Goal: Register for event/course

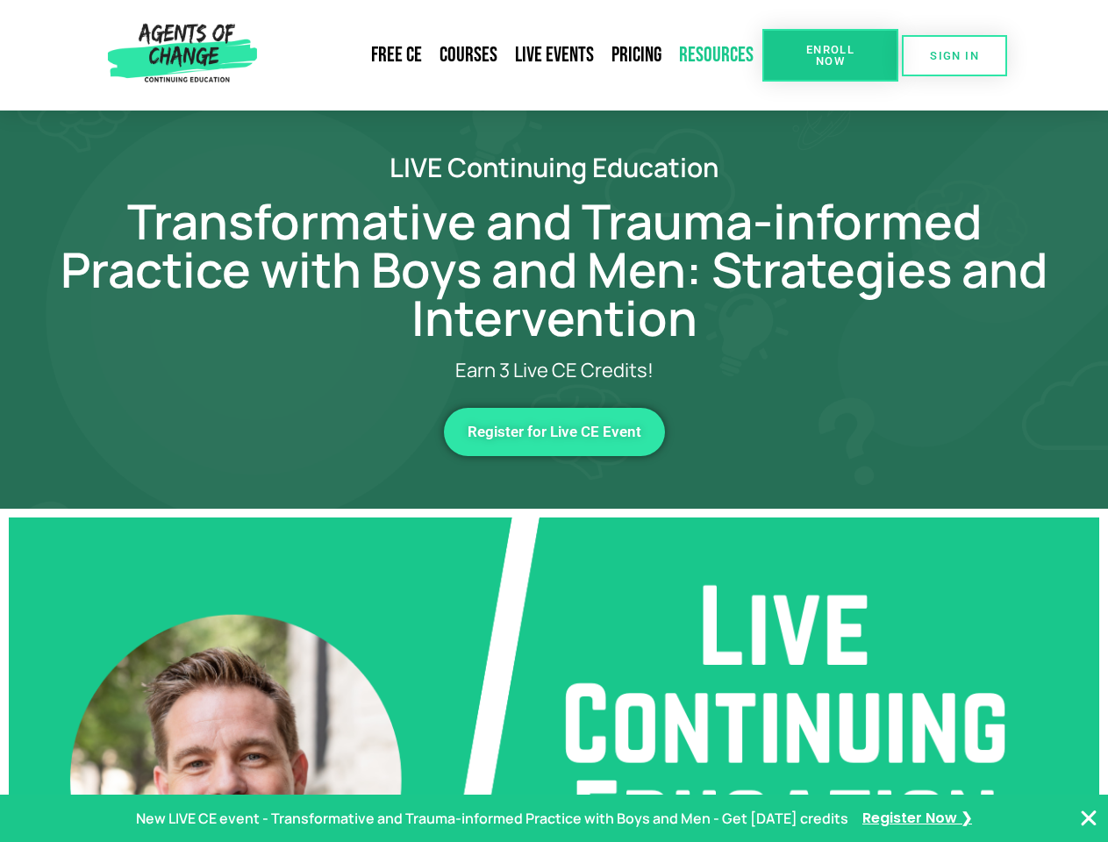
click at [717, 55] on link "Resources" at bounding box center [716, 55] width 92 height 40
click at [830, 55] on span "Enroll Now" at bounding box center [831, 55] width 80 height 23
click at [955, 55] on span "SIGN IN" at bounding box center [954, 55] width 49 height 11
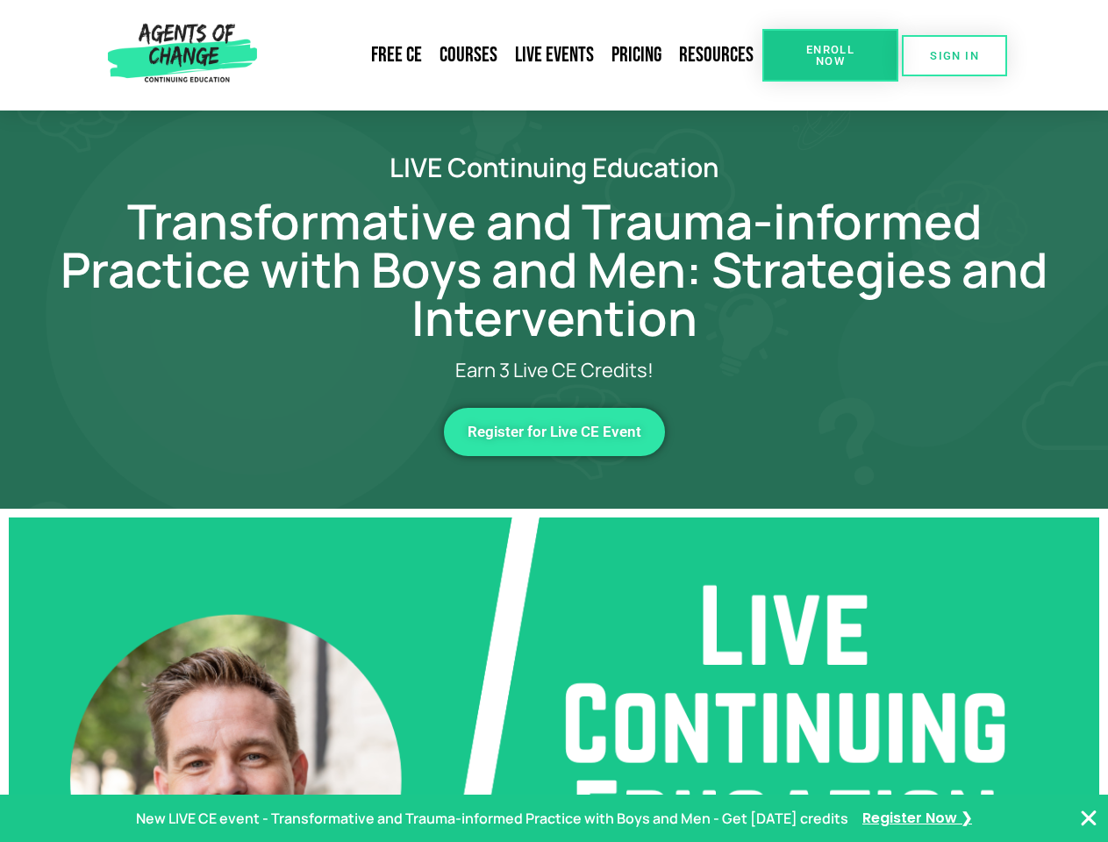
click at [555, 432] on span "Register for Live CE Event" at bounding box center [555, 432] width 174 height 15
click at [554, 819] on p "New LIVE CE event - Transformative and Trauma-informed Practice with Boys and M…" at bounding box center [492, 818] width 712 height 25
click at [1089, 819] on icon "Close Banner" at bounding box center [1088, 818] width 21 height 21
